Goal: Connect with others: Connect with others

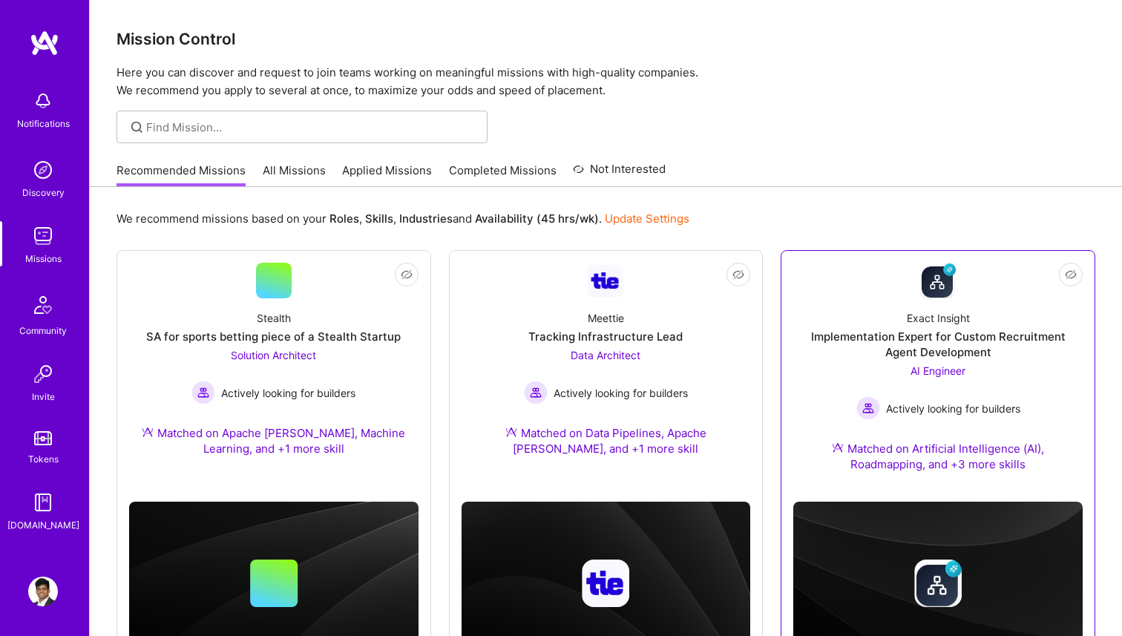
click at [837, 337] on div "Implementation Expert for Custom Recruitment Agent Development" at bounding box center [937, 344] width 289 height 31
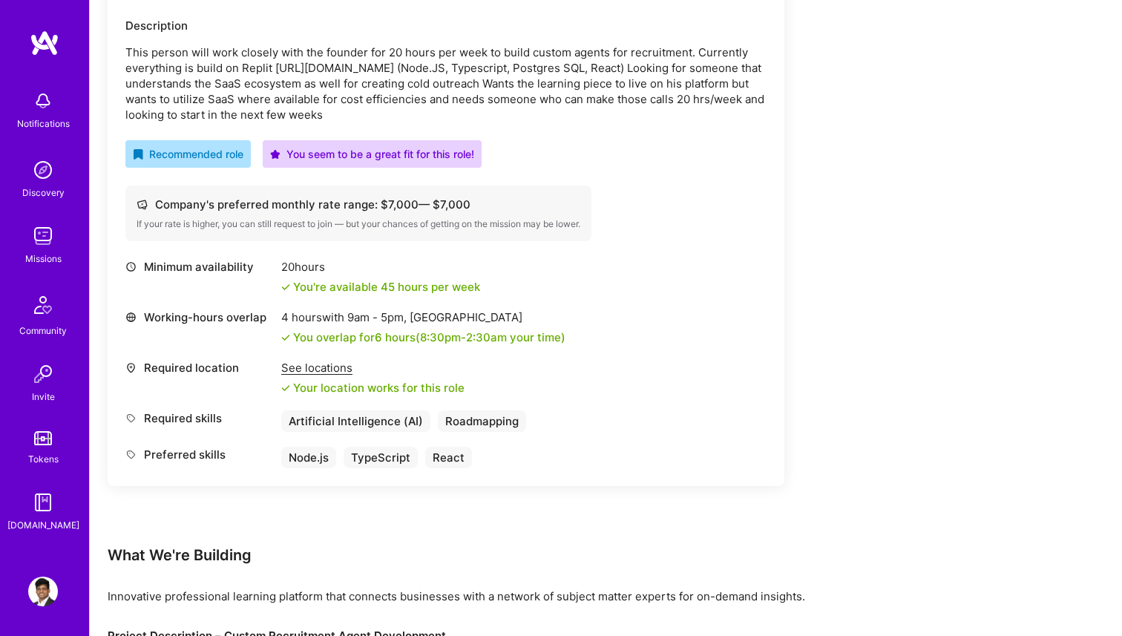
scroll to position [716, 0]
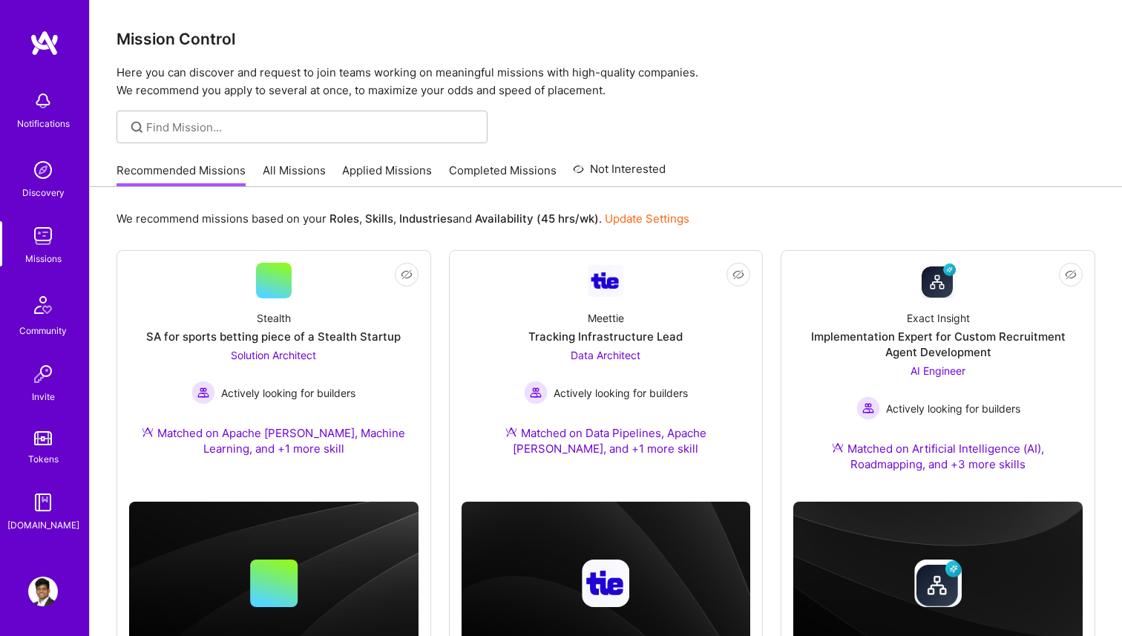
click at [49, 592] on img at bounding box center [43, 592] width 30 height 30
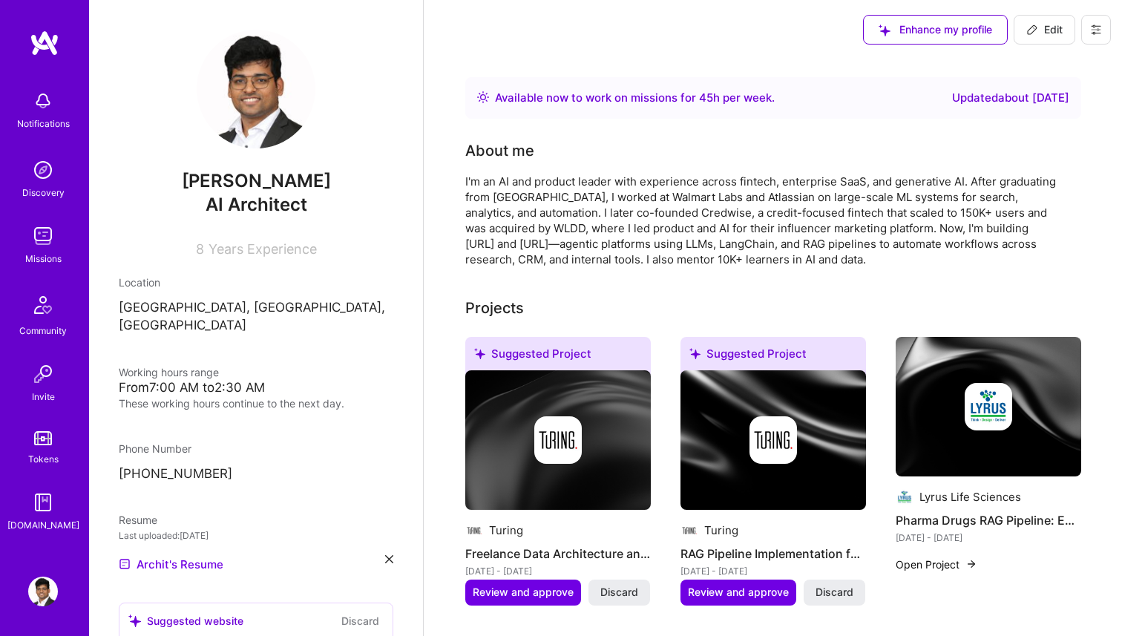
click at [800, 266] on div "I'm an AI and product leader with experience across fintech, enterprise SaaS, a…" at bounding box center [762, 221] width 594 height 94
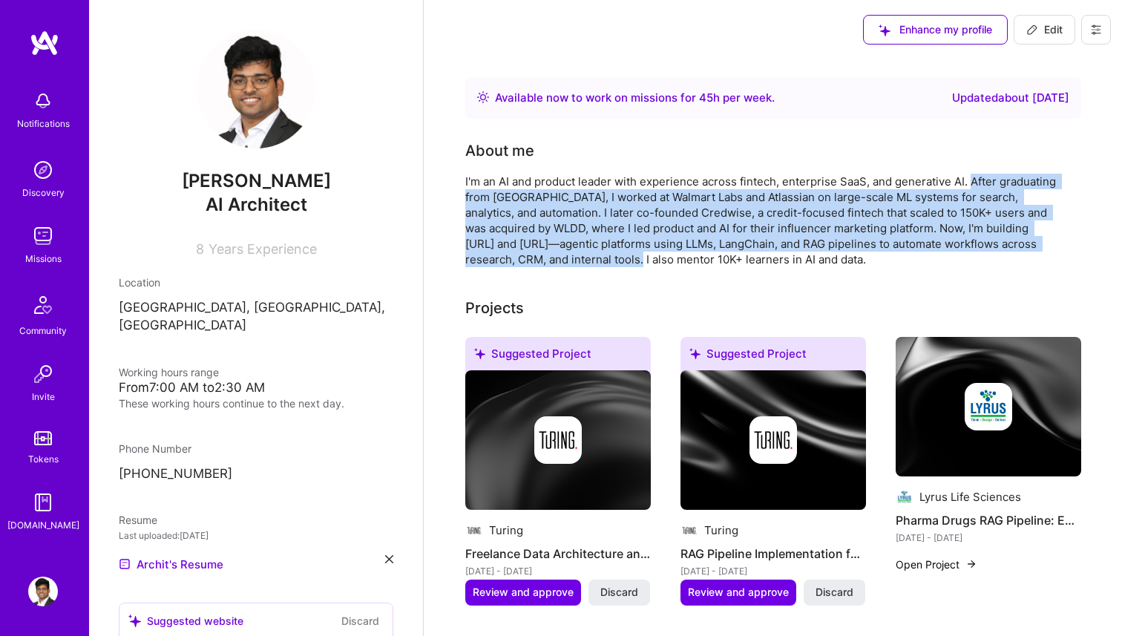
drag, startPoint x: 971, startPoint y: 184, endPoint x: 592, endPoint y: 258, distance: 386.5
click at [592, 258] on div "I'm an AI and product leader with experience across fintech, enterprise SaaS, a…" at bounding box center [762, 221] width 594 height 94
copy div "After graduating from [GEOGRAPHIC_DATA], I worked at Walmart Labs and Atlassian…"
